Goal: Task Accomplishment & Management: Use online tool/utility

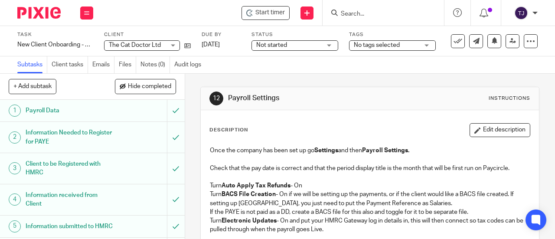
scroll to position [87, 0]
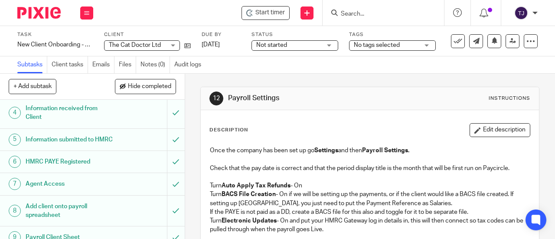
click at [371, 16] on input "Search" at bounding box center [379, 14] width 78 height 8
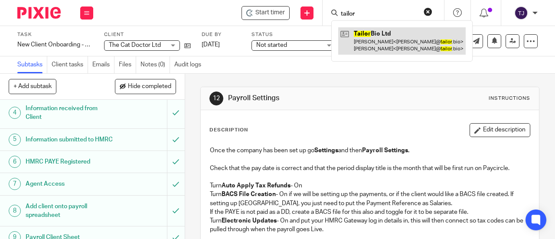
type input "tailor"
click at [367, 34] on link at bounding box center [402, 40] width 128 height 27
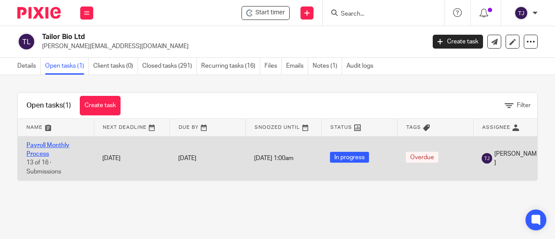
click at [58, 145] on link "Payroll Monthly Process" at bounding box center [47, 149] width 43 height 15
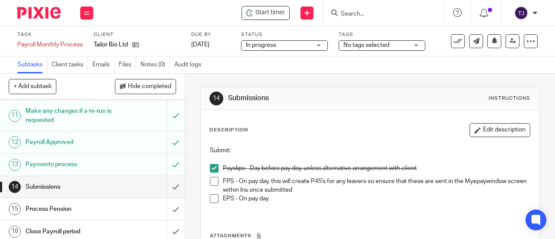
scroll to position [268, 0]
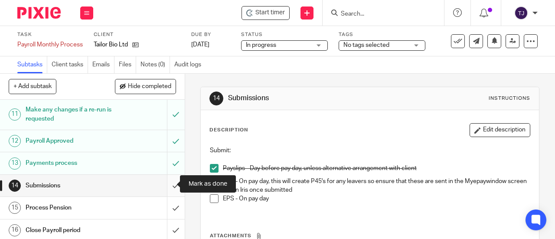
click at [165, 186] on input "submit" at bounding box center [92, 186] width 185 height 22
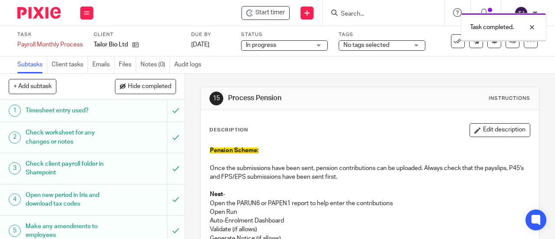
scroll to position [268, 0]
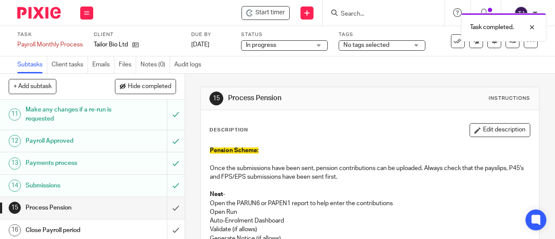
click at [417, 14] on div "Task completed." at bounding box center [412, 25] width 269 height 33
